Goal: Task Accomplishment & Management: Manage account settings

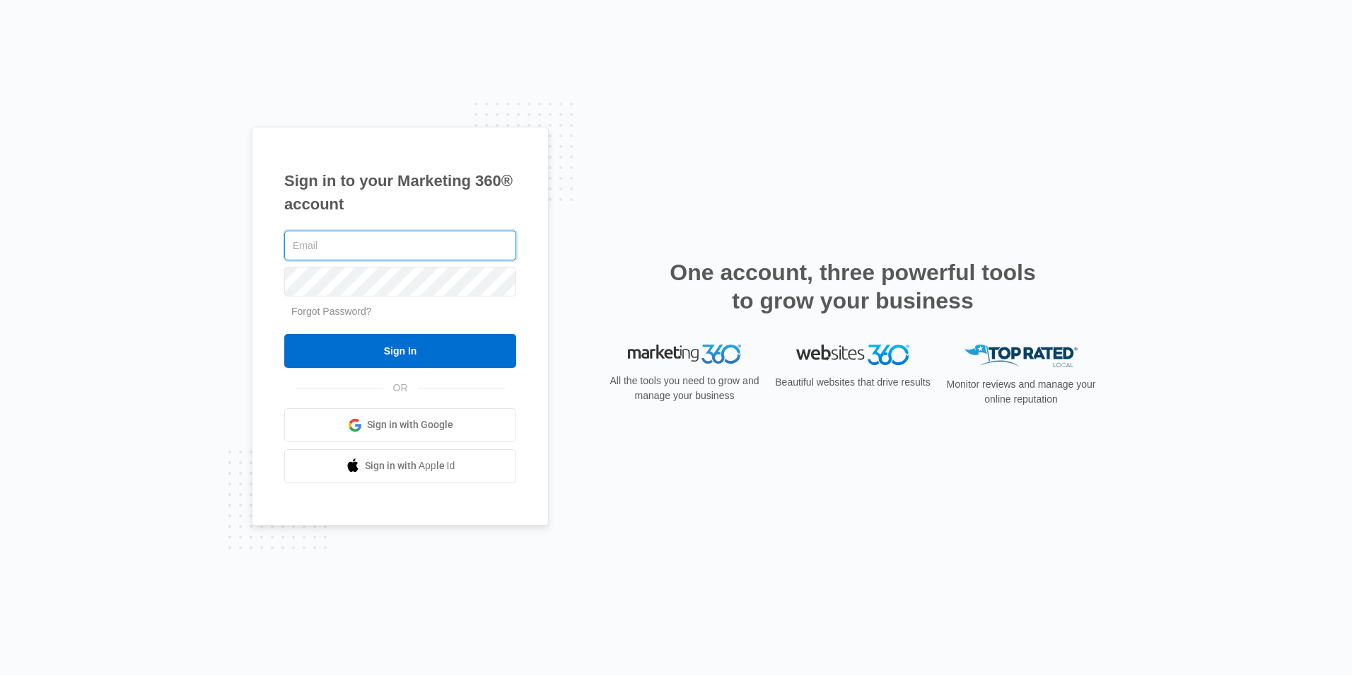
paste input "[PERSON_NAME][EMAIL_ADDRESS][DOMAIN_NAME]"
type input "[PERSON_NAME][EMAIL_ADDRESS][DOMAIN_NAME]"
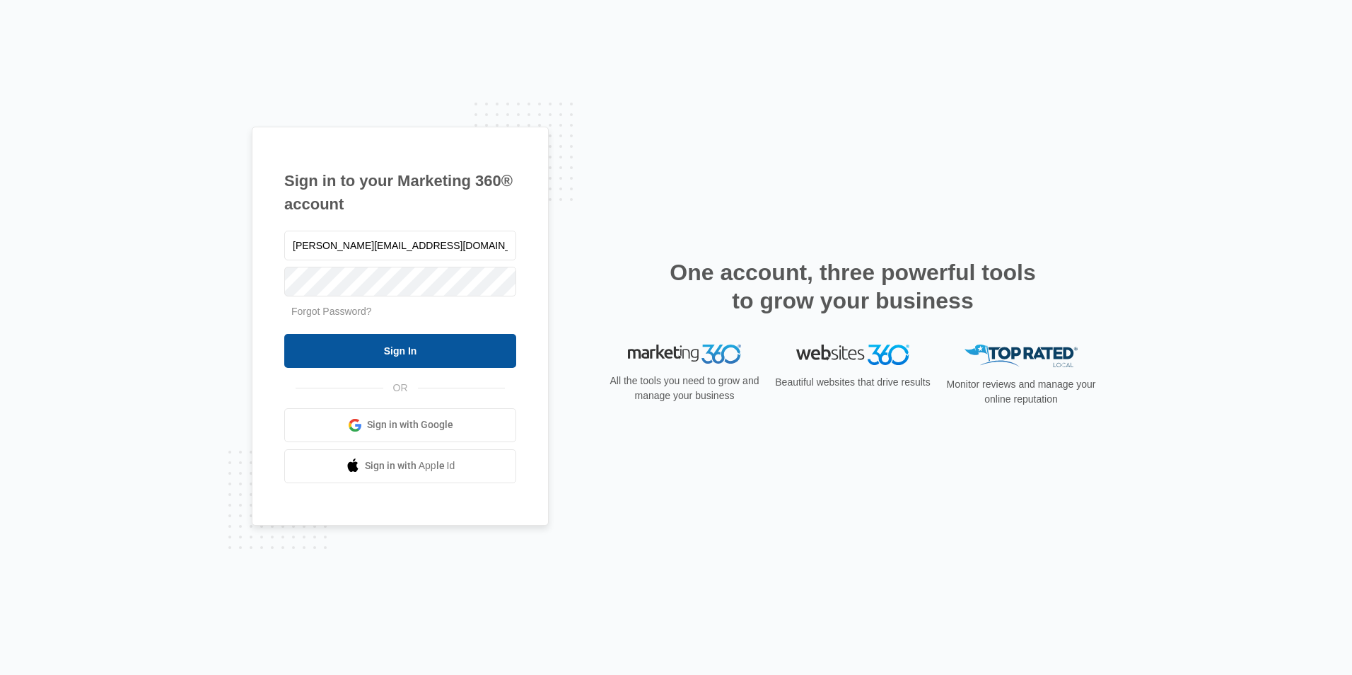
click at [417, 353] on input "Sign In" at bounding box center [400, 351] width 232 height 34
